Goal: Task Accomplishment & Management: Use online tool/utility

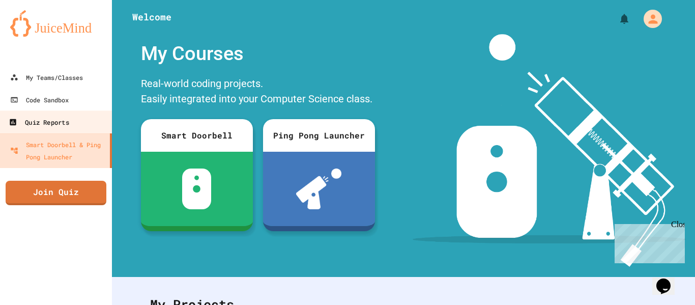
click at [73, 127] on link "Quiz Reports" at bounding box center [56, 121] width 116 height 23
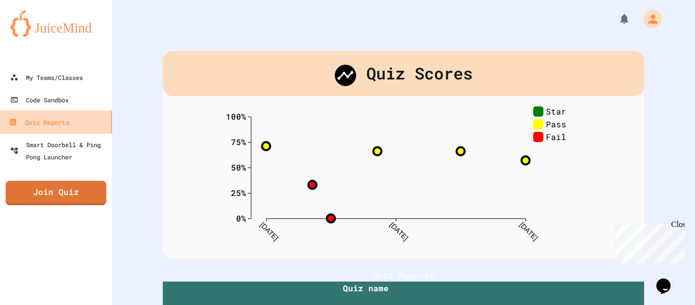
click at [103, 110] on link "Quiz Reports" at bounding box center [56, 121] width 116 height 23
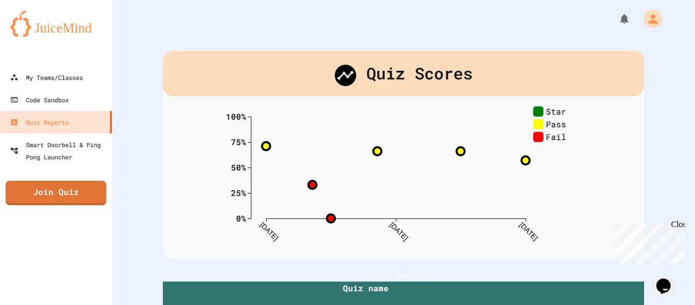
click at [101, 98] on link "Code Sandbox" at bounding box center [56, 99] width 116 height 23
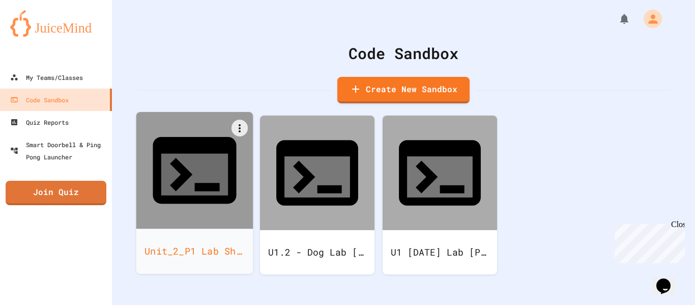
click at [210, 175] on div at bounding box center [194, 170] width 117 height 117
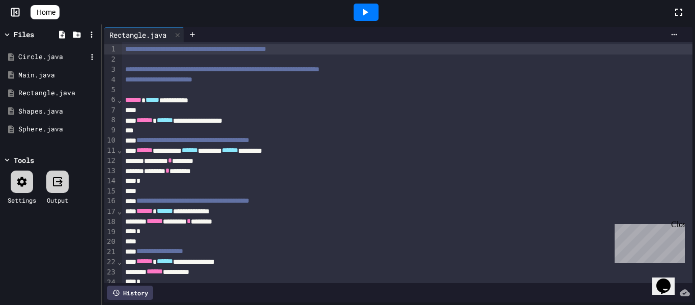
click at [51, 53] on div "Circle.java" at bounding box center [52, 57] width 68 height 10
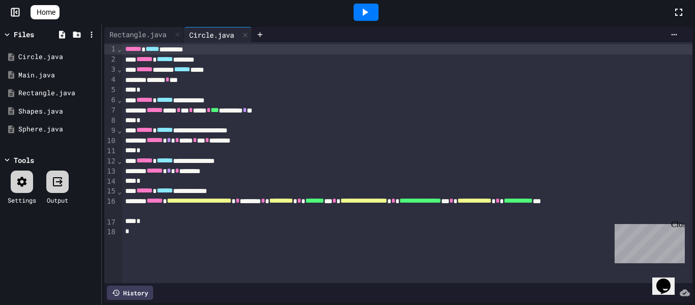
click at [179, 49] on div "****** ***** ********" at bounding box center [407, 49] width 571 height 10
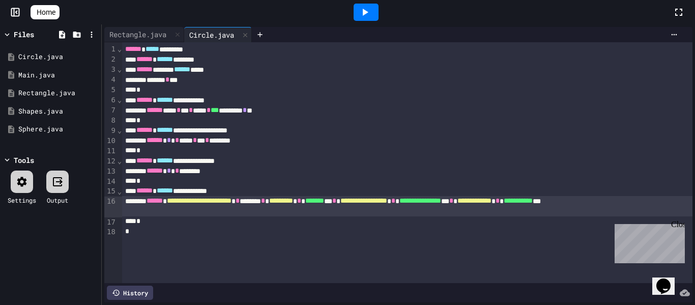
click at [123, 212] on div "**********" at bounding box center [407, 206] width 571 height 20
click at [159, 234] on div "*" at bounding box center [407, 232] width 571 height 10
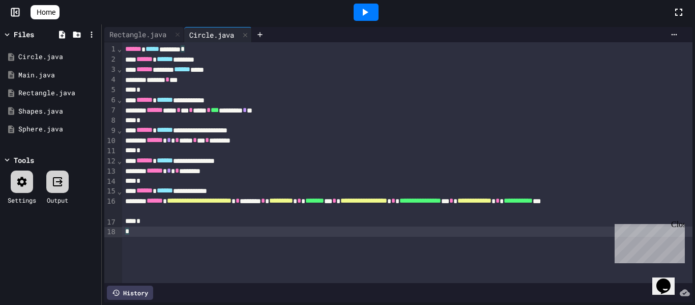
click at [190, 221] on div "*" at bounding box center [407, 221] width 571 height 10
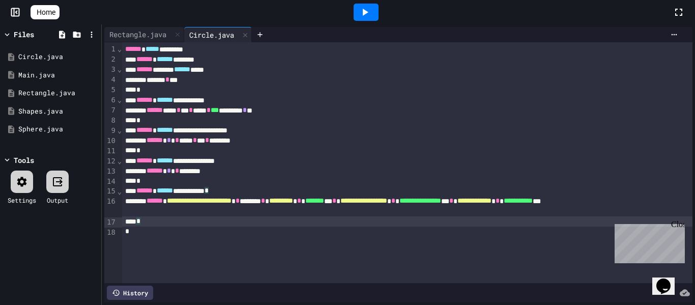
click at [371, 12] on icon at bounding box center [365, 12] width 12 height 12
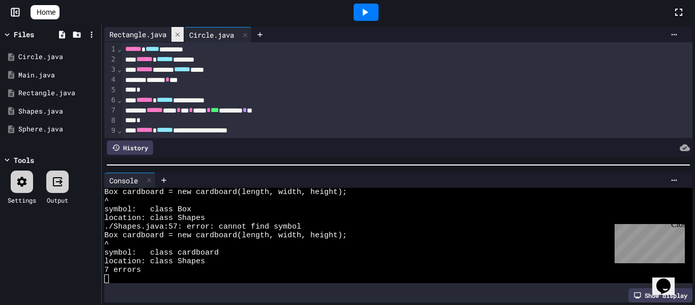
scroll to position [208, 0]
click at [175, 35] on div at bounding box center [178, 34] width 12 height 15
click at [13, 183] on div at bounding box center [22, 182] width 22 height 22
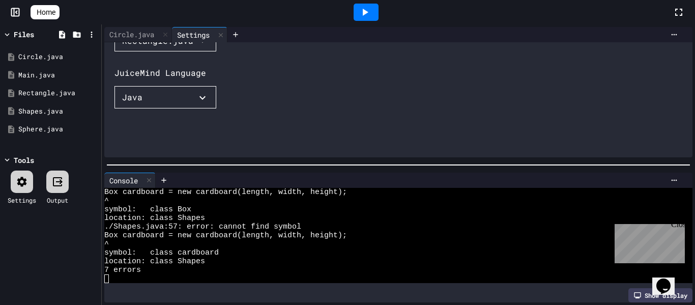
scroll to position [62, 0]
click at [170, 77] on div "Click here to configure IDE settings (tab width, etc.) in User Settings Entrypo…" at bounding box center [409, 105] width 588 height 229
click at [174, 41] on div "Rectangle.java" at bounding box center [157, 35] width 71 height 12
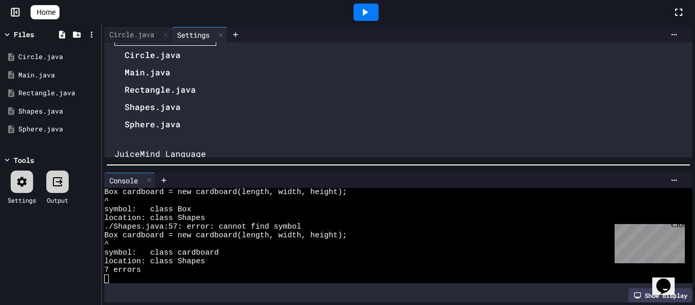
click at [167, 63] on li "Circle.java" at bounding box center [160, 55] width 71 height 16
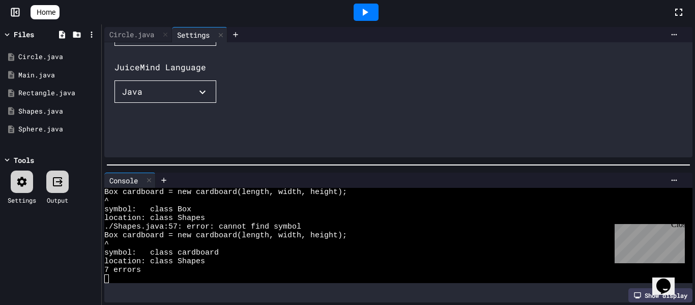
scroll to position [0, 0]
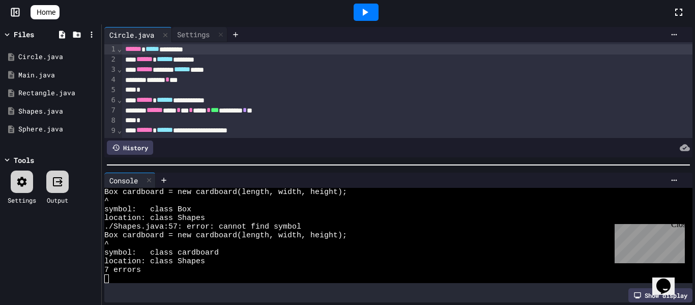
click at [371, 9] on icon at bounding box center [365, 12] width 12 height 12
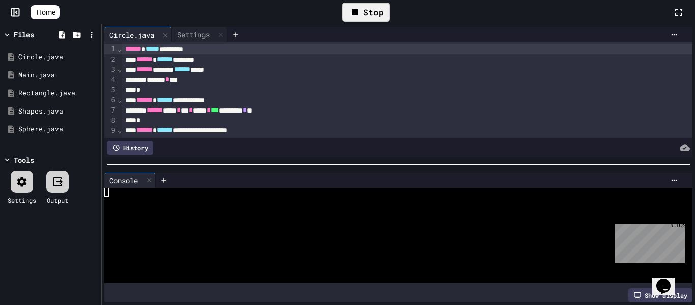
click at [376, 96] on div "**********" at bounding box center [407, 100] width 571 height 10
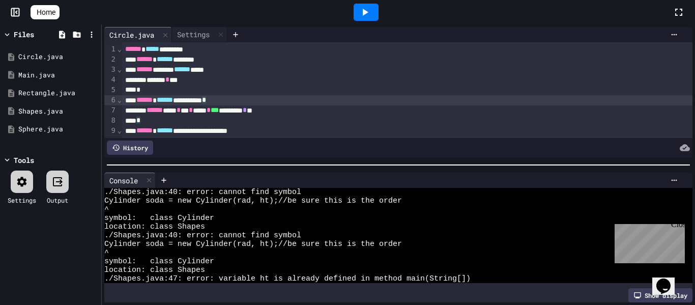
click at [397, 207] on div "^" at bounding box center [392, 209] width 577 height 9
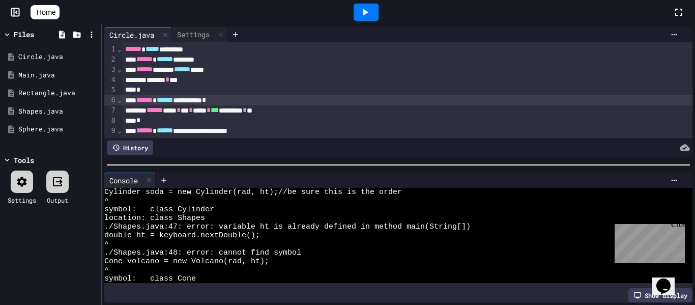
scroll to position [208, 0]
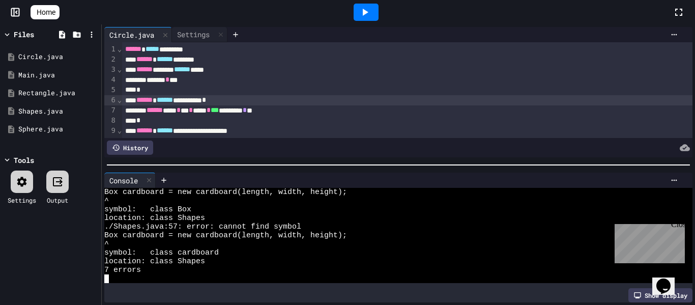
click at [397, 207] on div "symbol: class Box" at bounding box center [392, 209] width 577 height 9
